Goal: Task Accomplishment & Management: Complete application form

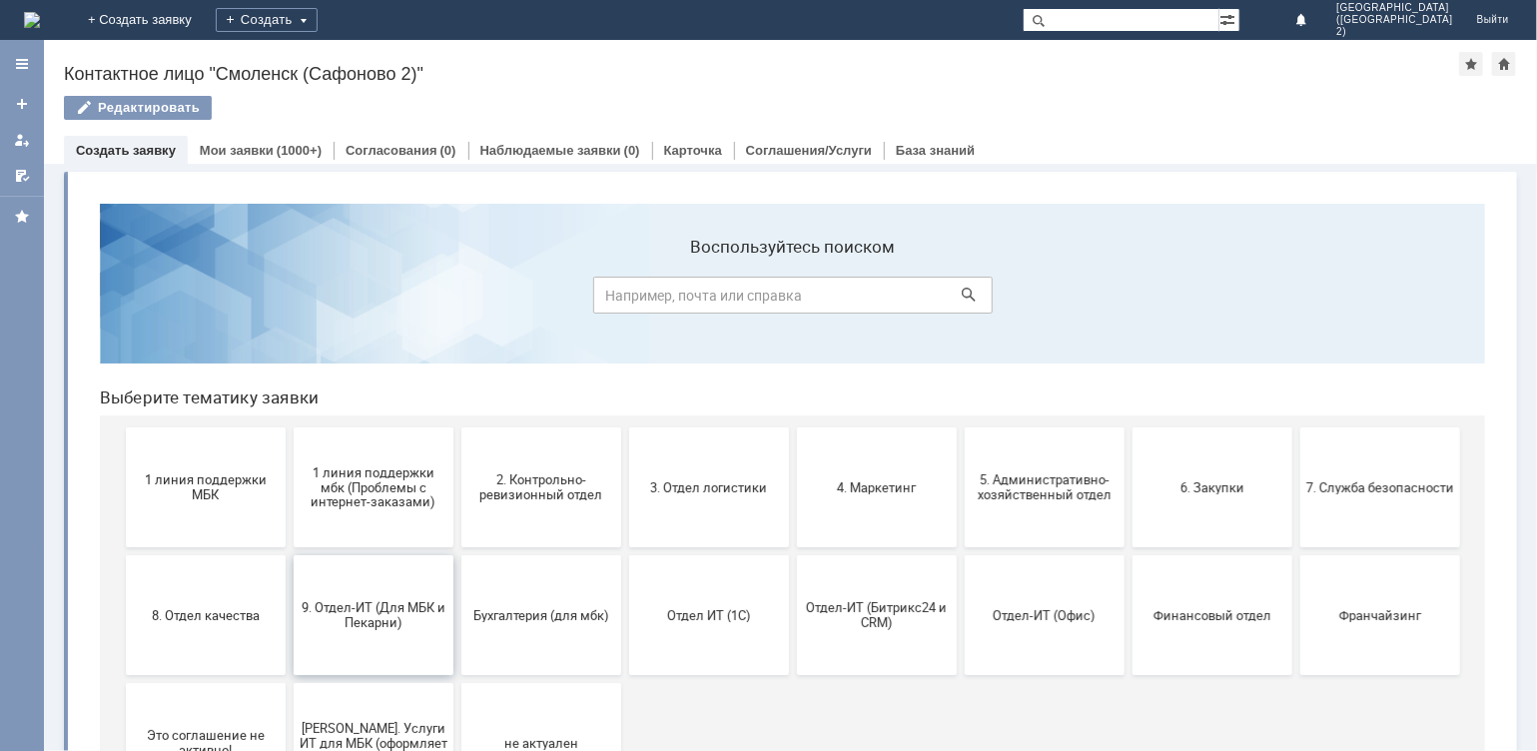
click at [360, 623] on span "9. Отдел-ИТ (Для МБК и Пекарни)" at bounding box center [373, 614] width 148 height 30
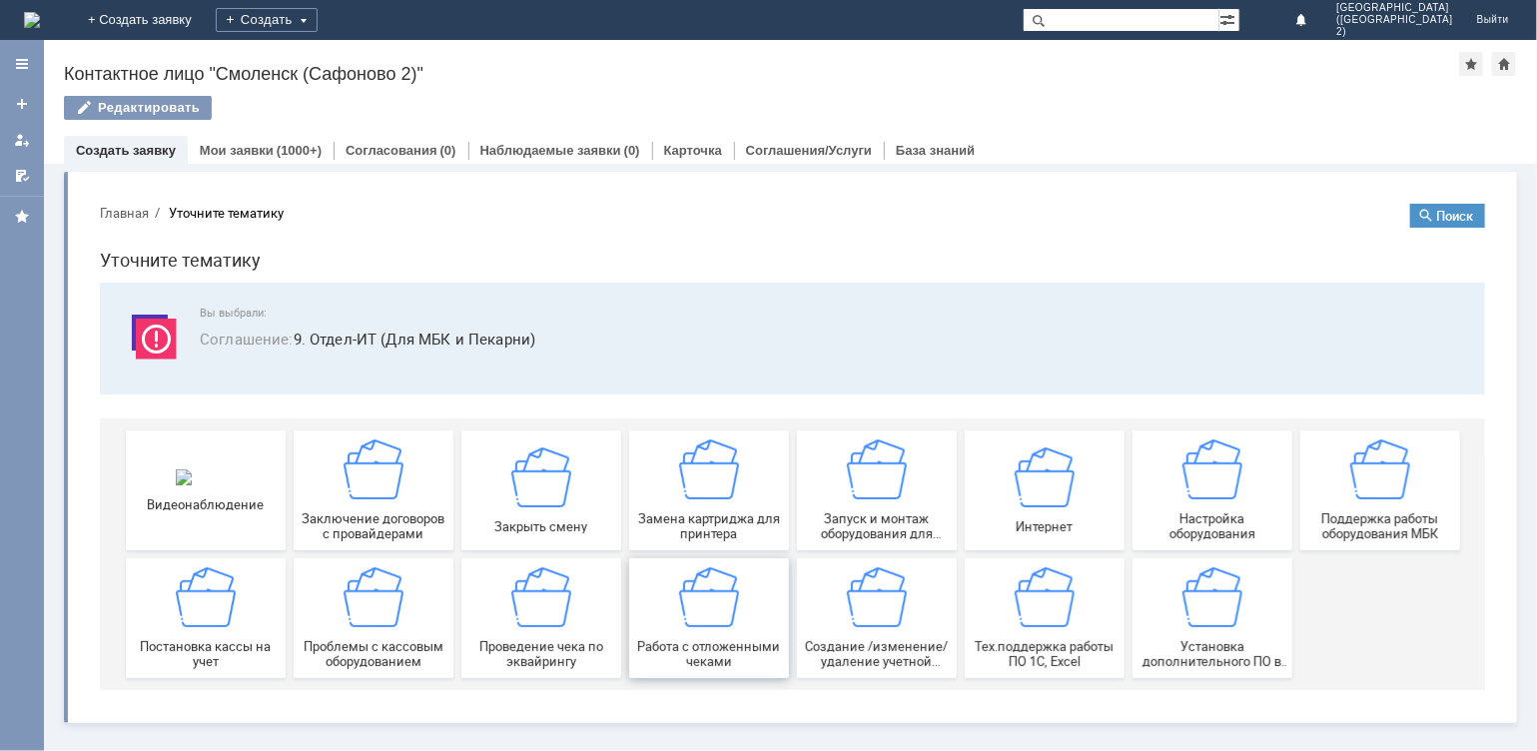
click at [691, 638] on span "Работа с отложенными чеками" at bounding box center [708, 653] width 148 height 30
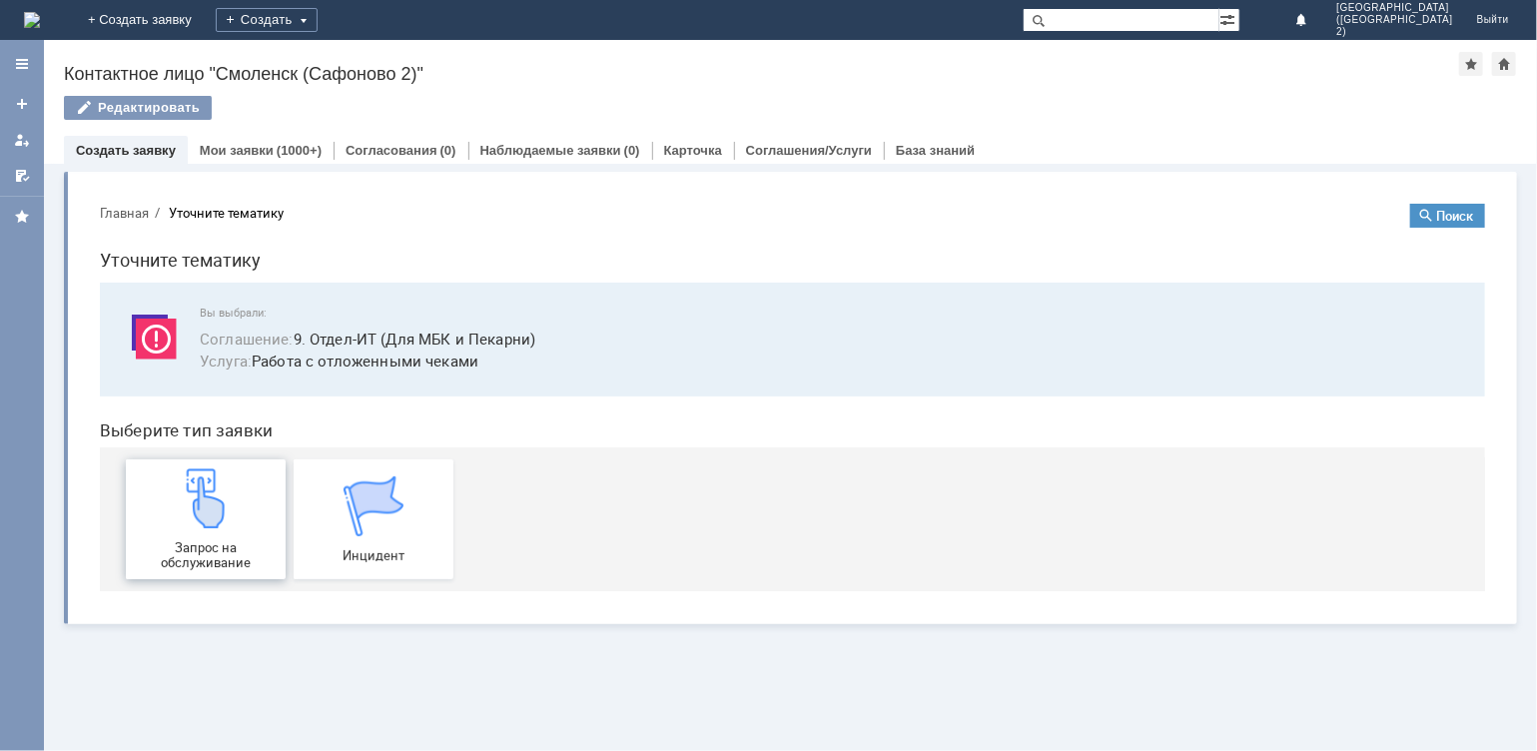
click at [197, 516] on img at bounding box center [205, 497] width 60 height 60
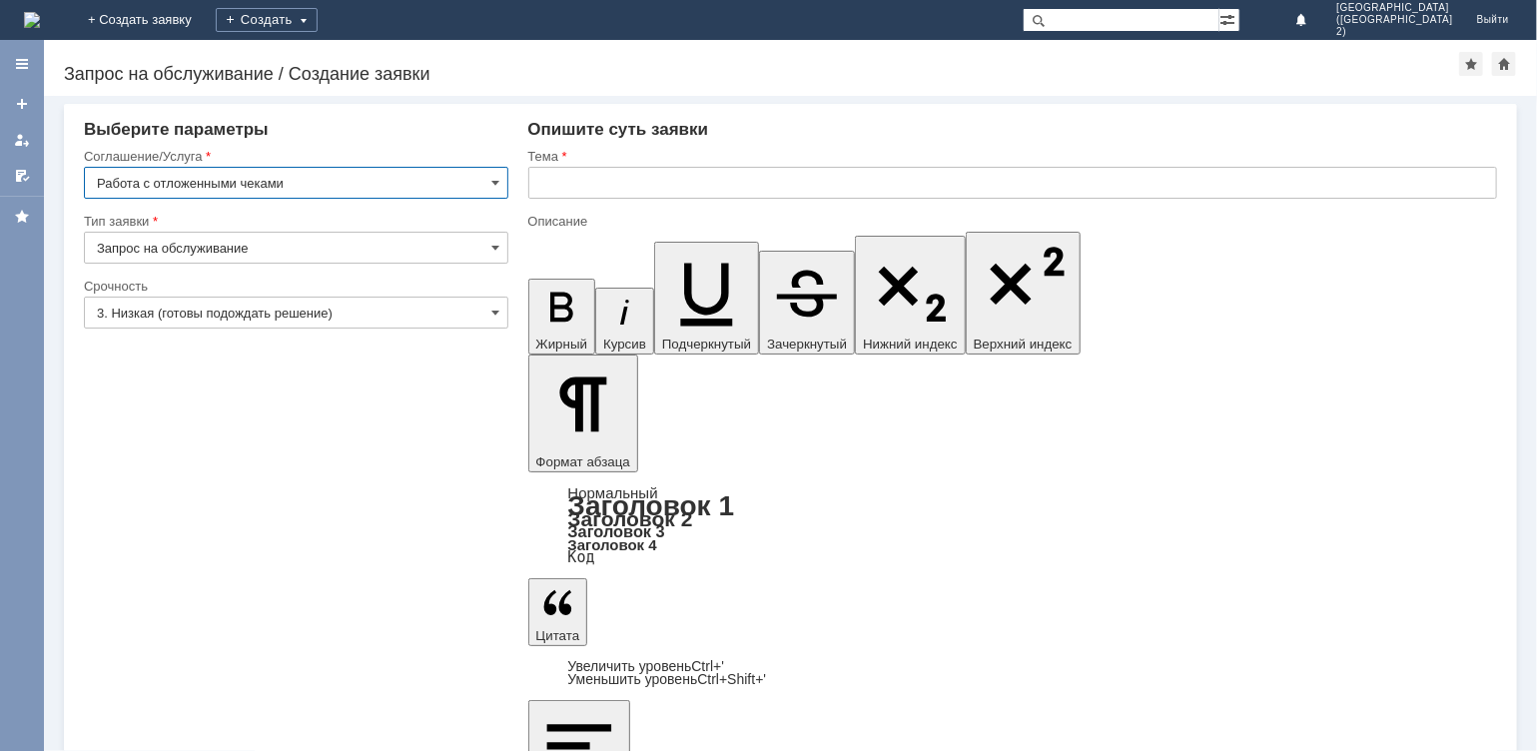
click at [553, 190] on input "text" at bounding box center [1013, 183] width 970 height 32
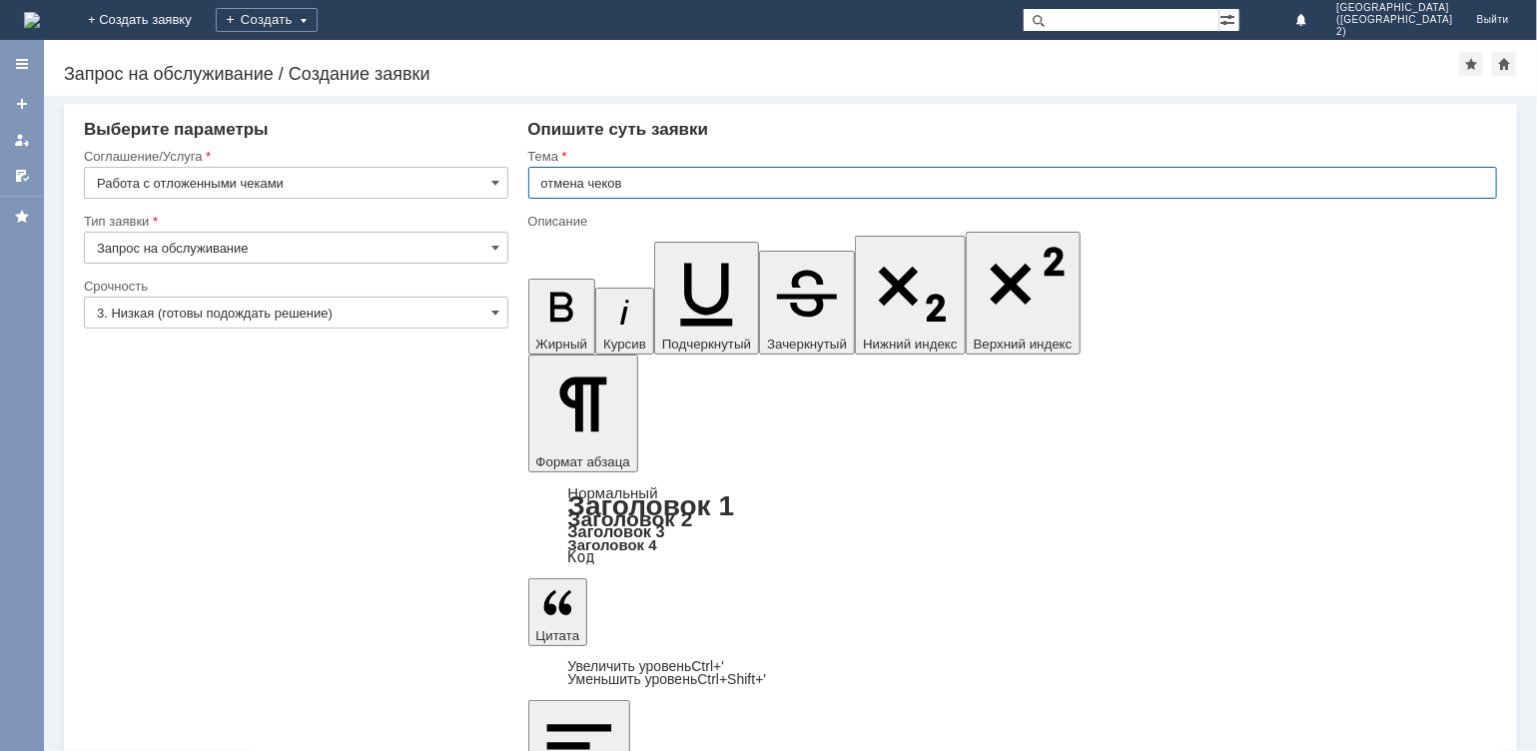
type input "отмена чеков"
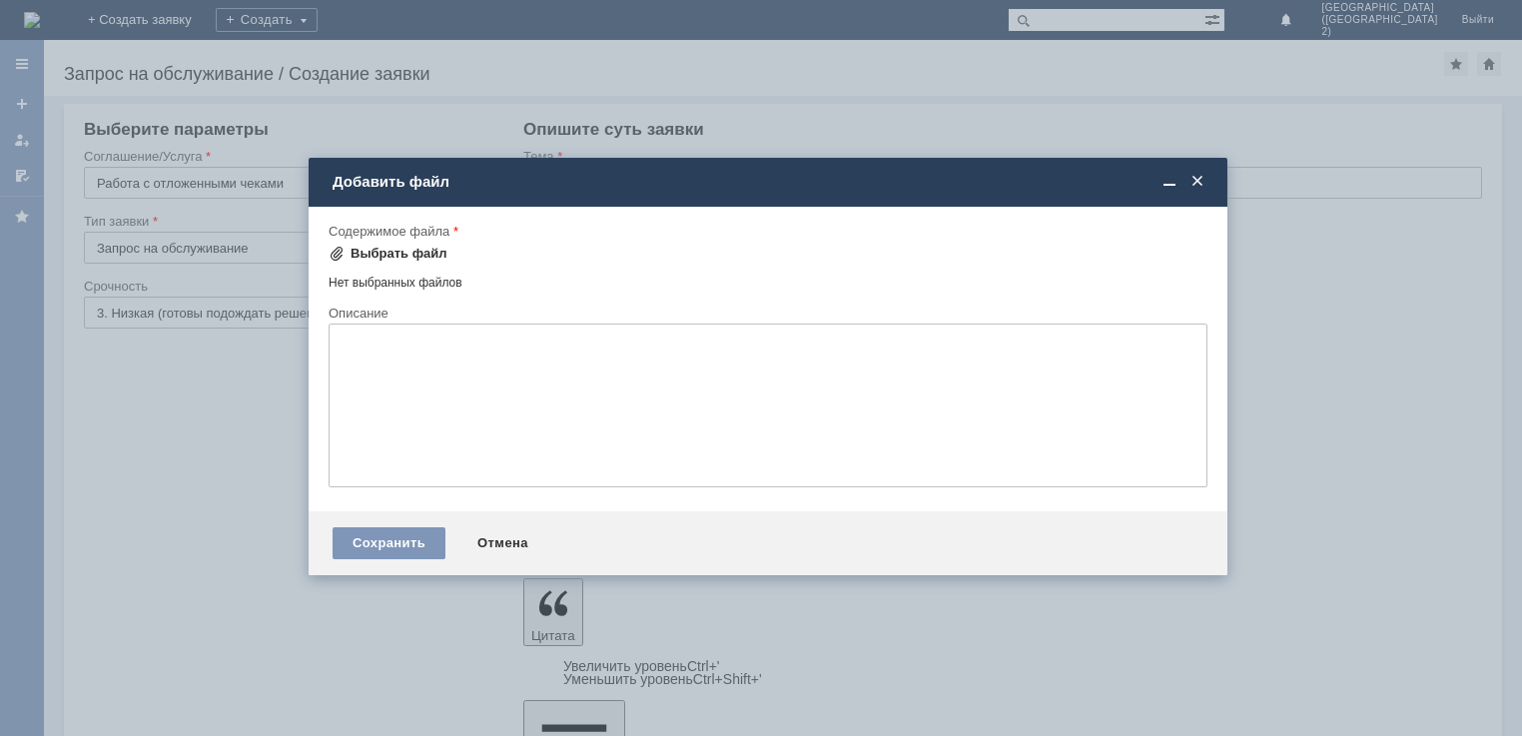
click at [408, 254] on div "Выбрать файл" at bounding box center [399, 254] width 97 height 16
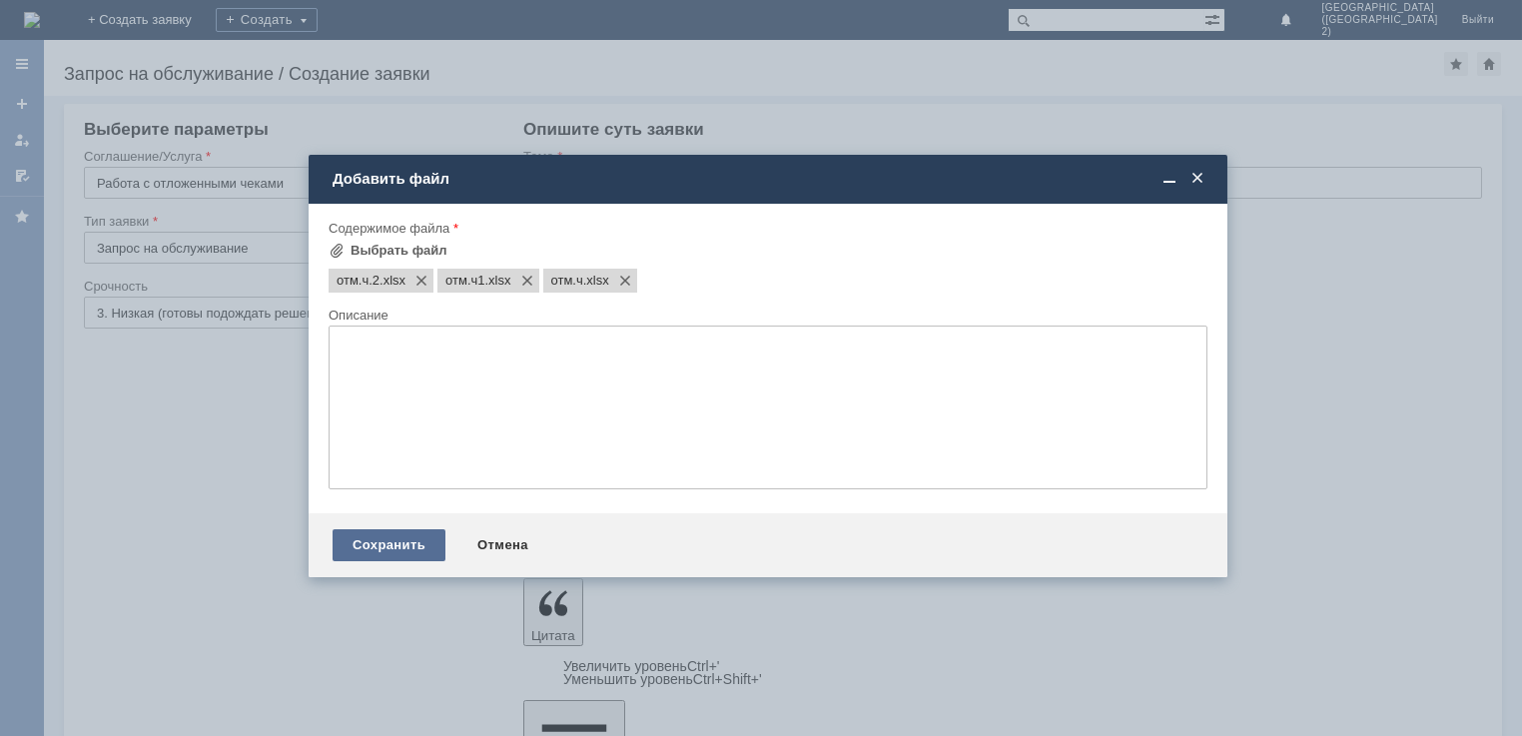
click at [384, 549] on div "Сохранить" at bounding box center [389, 545] width 113 height 32
